Goal: Task Accomplishment & Management: Manage account settings

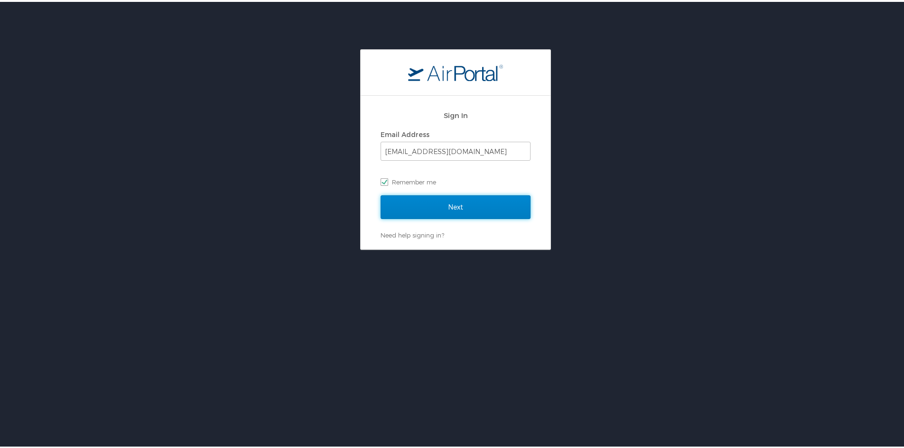
click at [442, 205] on input "Next" at bounding box center [456, 206] width 150 height 24
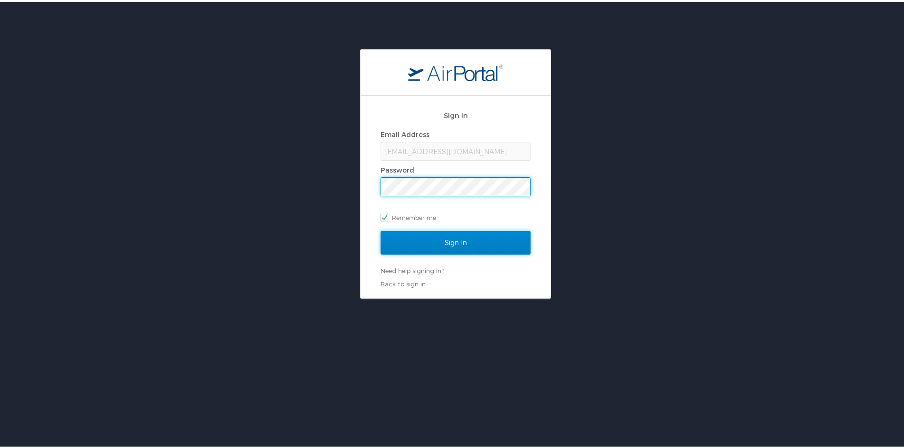
click at [474, 243] on input "Sign In" at bounding box center [456, 241] width 150 height 24
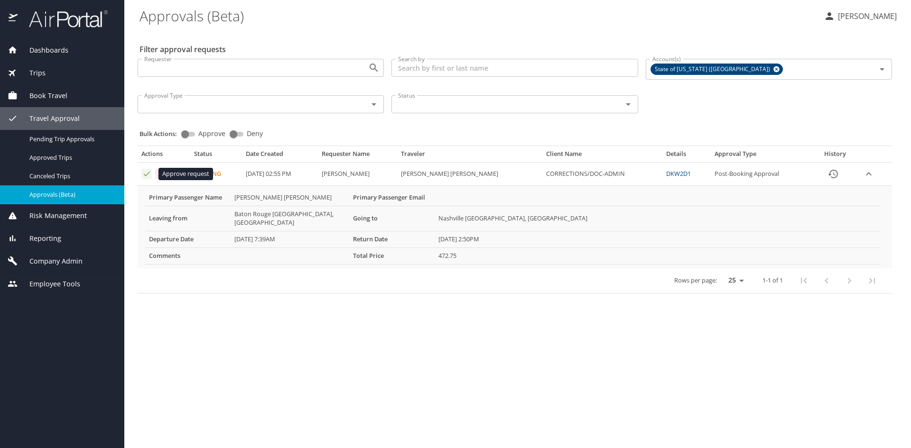
click at [148, 173] on icon "Approval table" at bounding box center [146, 173] width 9 height 9
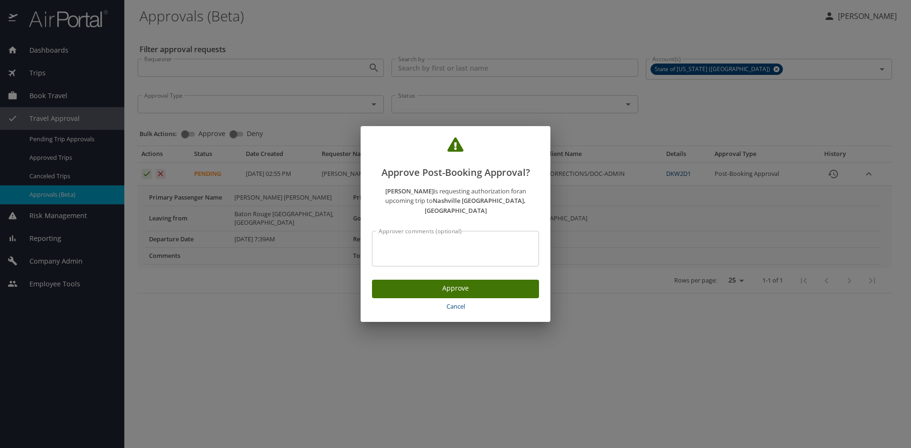
click at [450, 287] on span "Approve" at bounding box center [456, 289] width 152 height 12
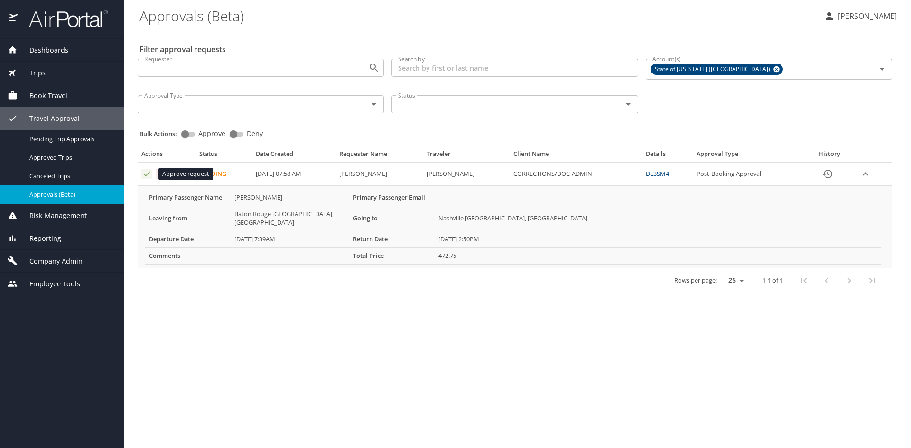
click at [149, 176] on icon "Approval table" at bounding box center [146, 173] width 9 height 9
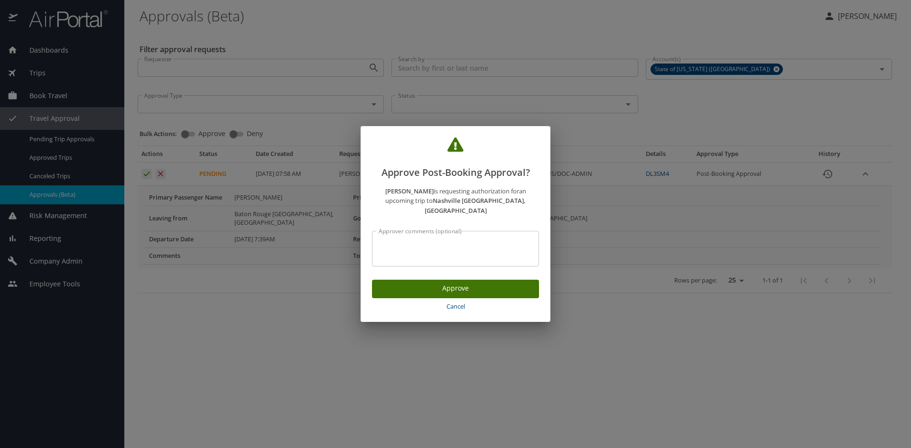
click at [495, 285] on span "Approve" at bounding box center [456, 289] width 152 height 12
